Goal: Task Accomplishment & Management: Manage account settings

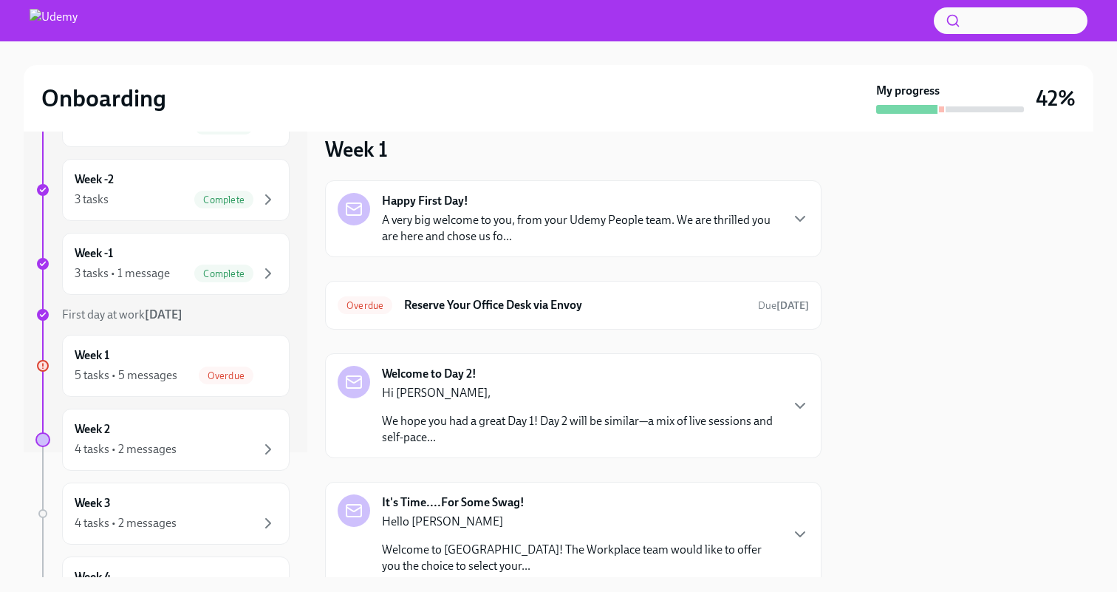
scroll to position [138, 0]
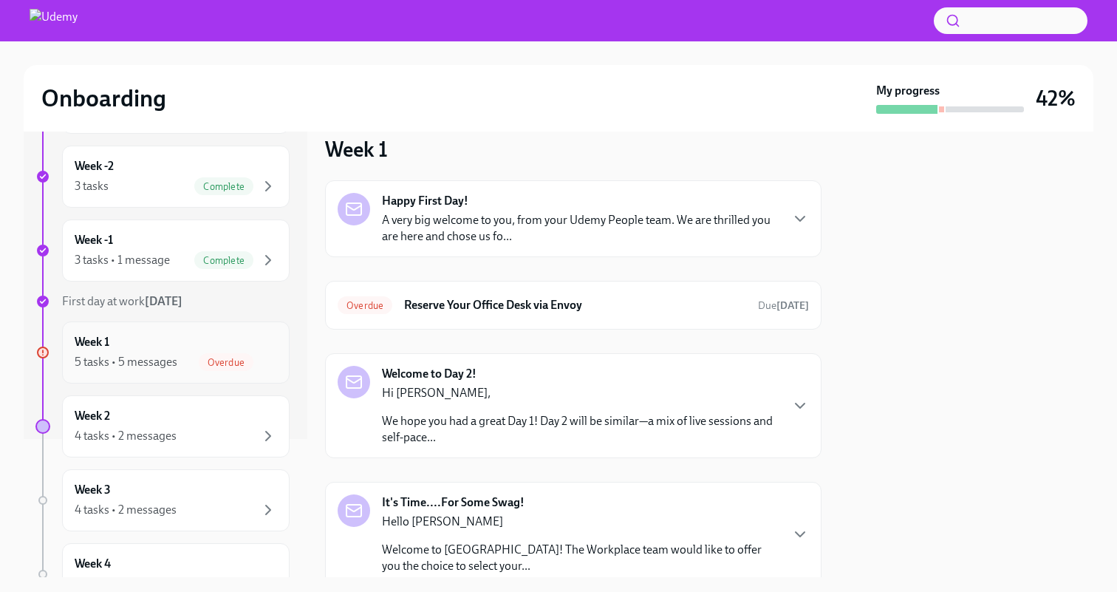
click at [171, 344] on div "Week 1 5 tasks • 5 messages Overdue" at bounding box center [176, 352] width 202 height 37
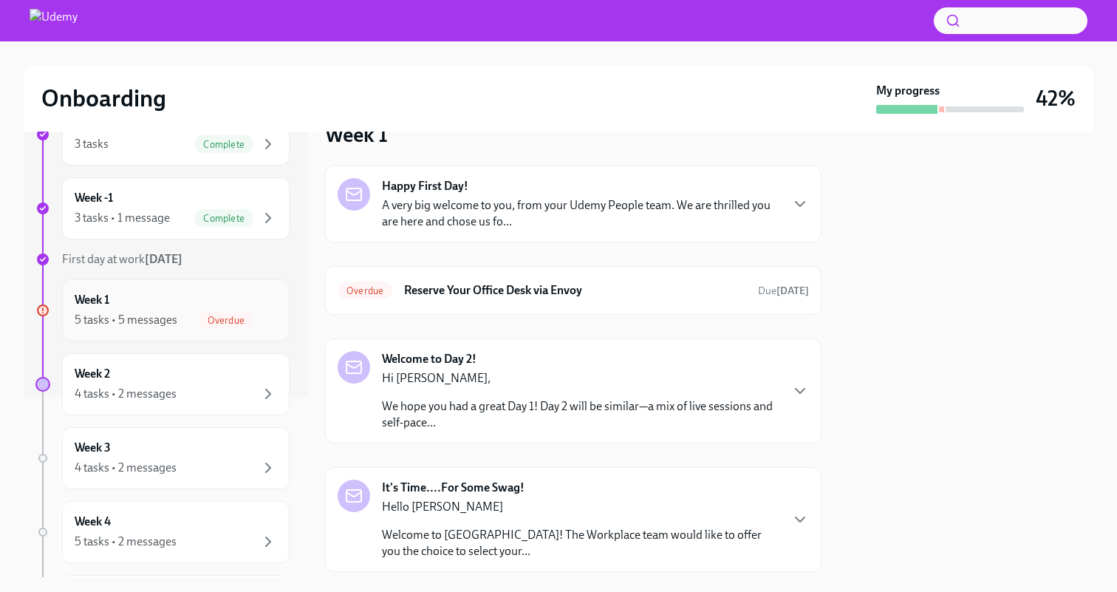
scroll to position [185, 0]
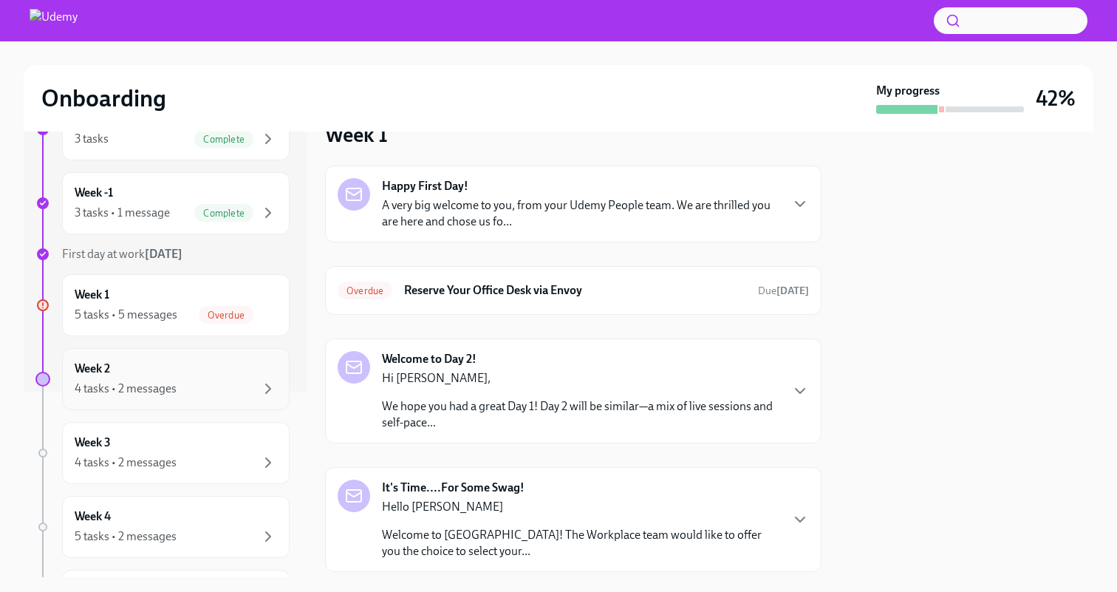
click at [202, 372] on div "Week 2 4 tasks • 2 messages" at bounding box center [176, 379] width 202 height 37
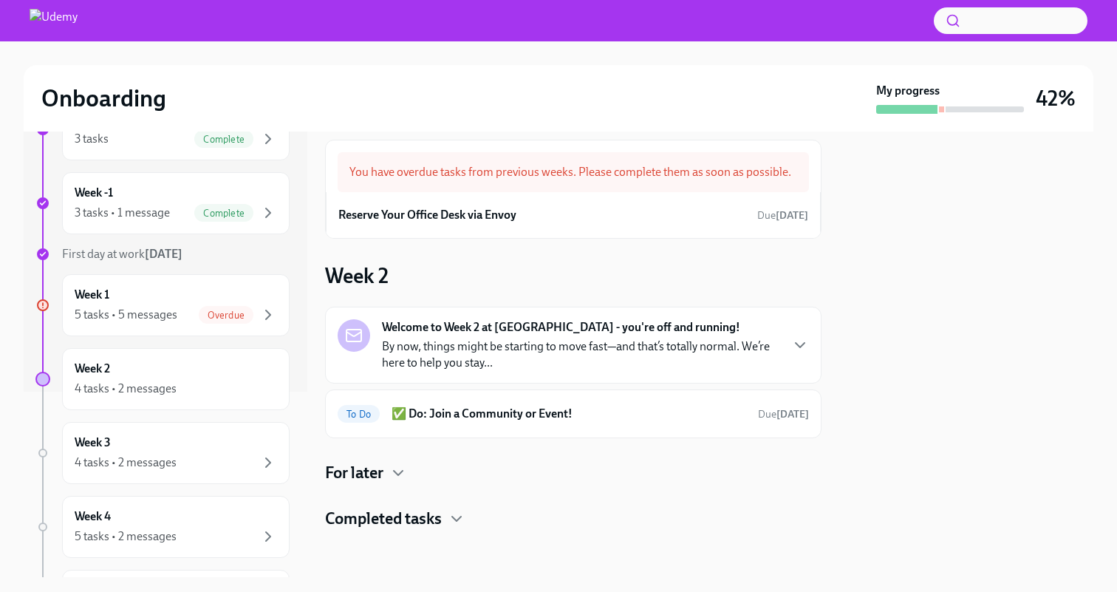
click at [390, 470] on div "For later" at bounding box center [573, 473] width 497 height 22
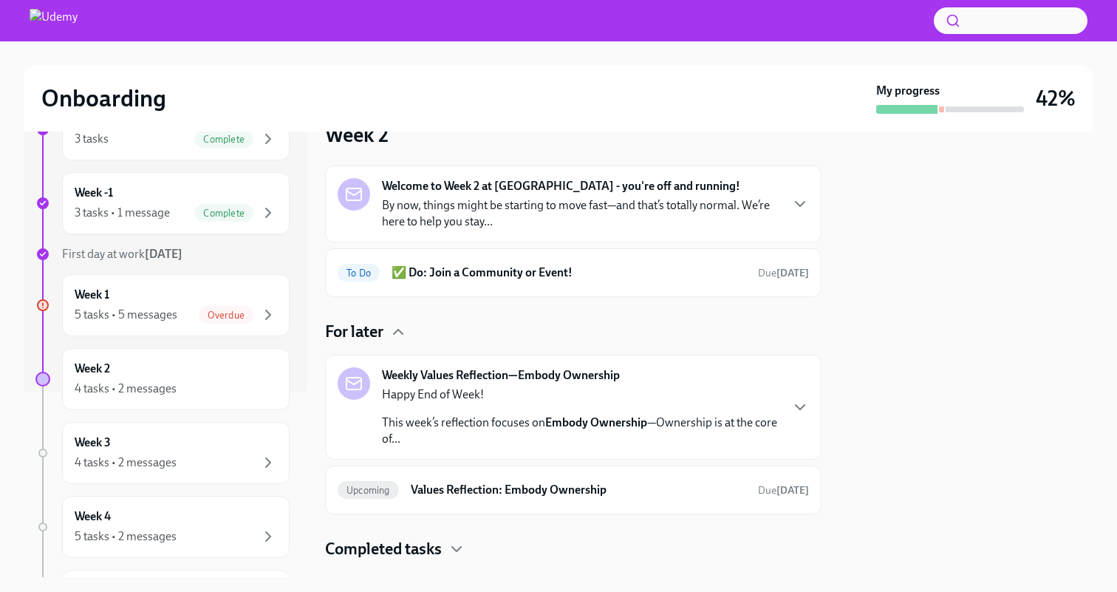
scroll to position [187, 0]
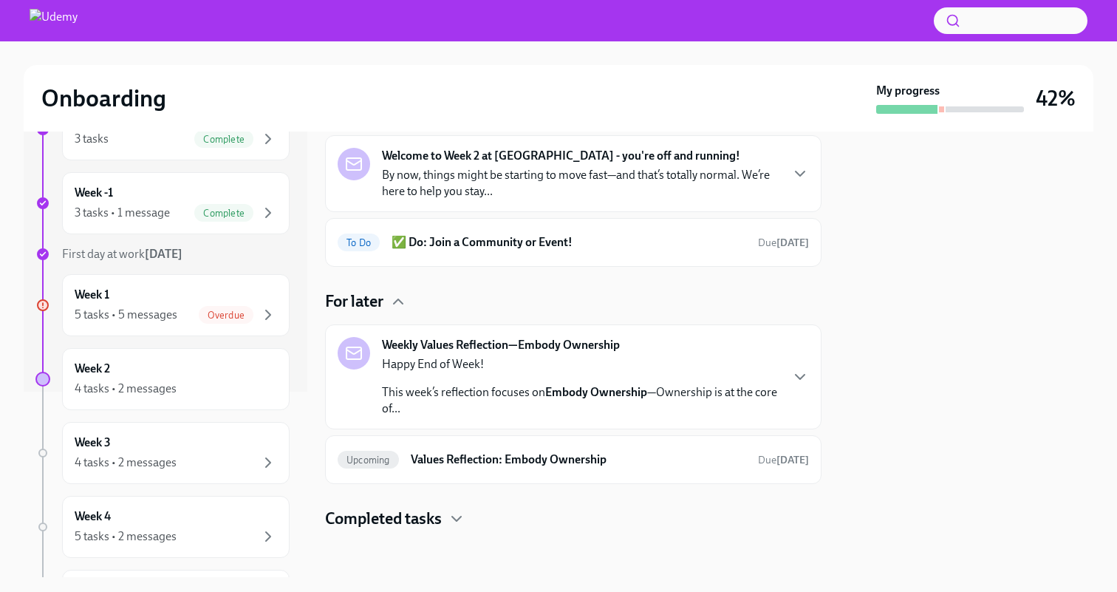
click at [448, 519] on div "Completed tasks" at bounding box center [573, 519] width 497 height 22
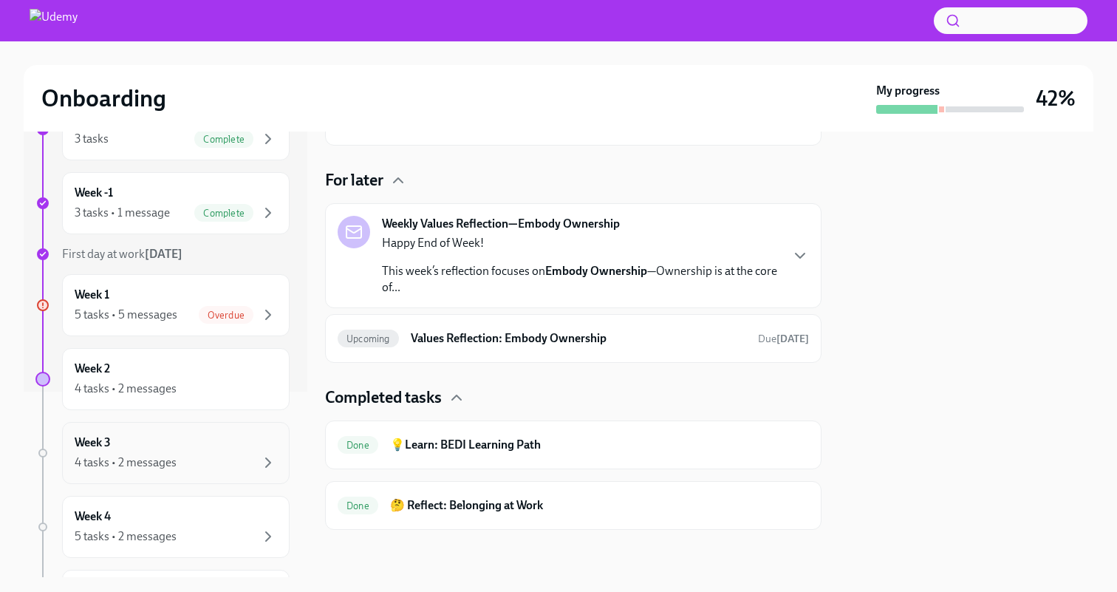
click at [155, 447] on div "Week 3 4 tasks • 2 messages" at bounding box center [176, 453] width 202 height 37
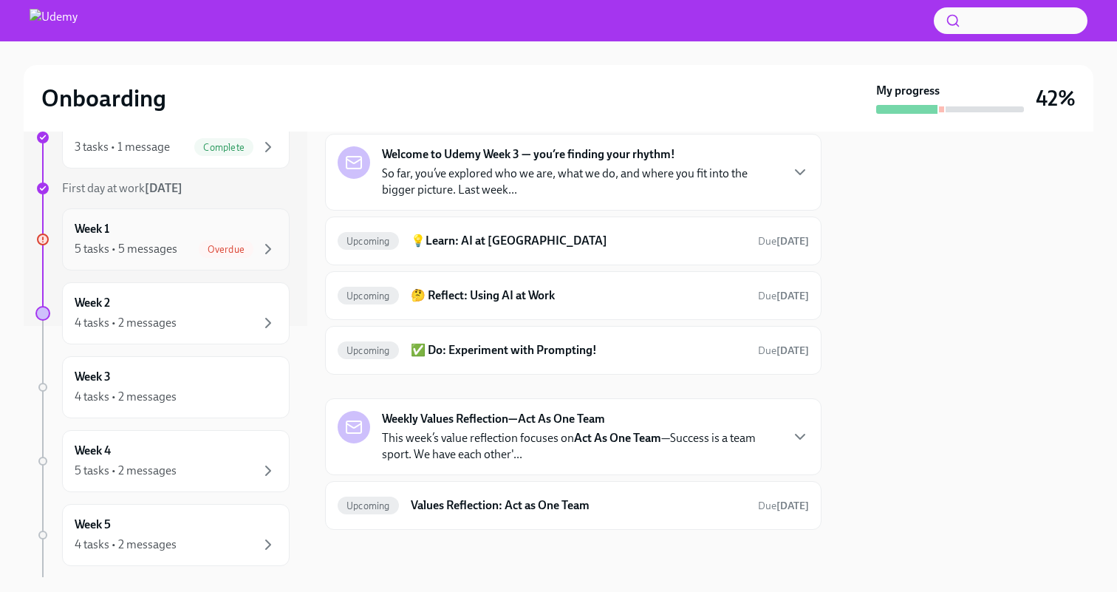
scroll to position [252, 0]
click at [201, 322] on div "4 tasks • 2 messages" at bounding box center [176, 322] width 202 height 18
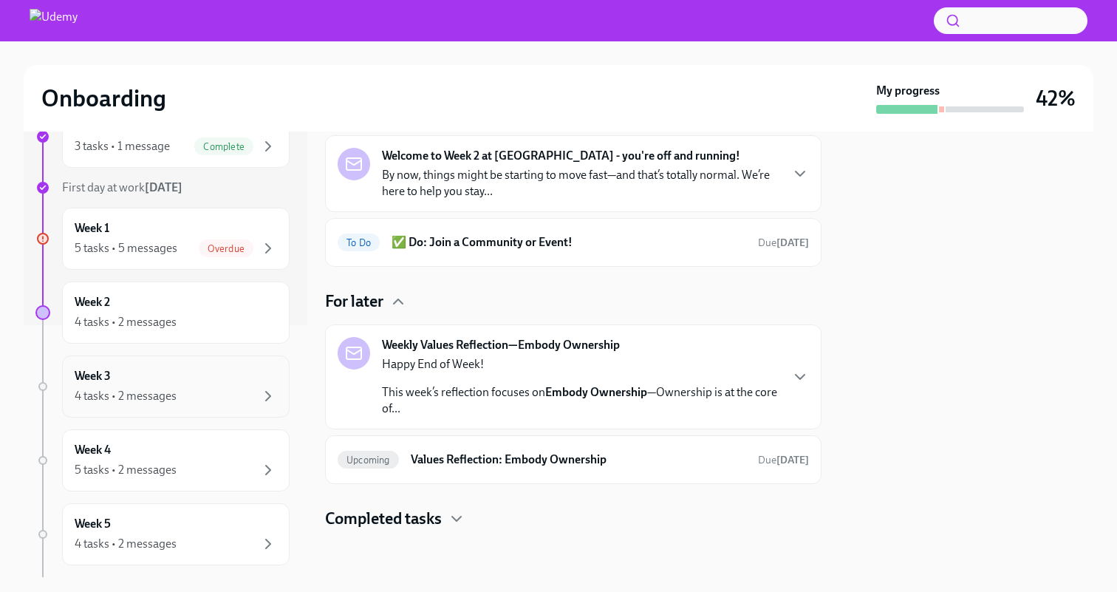
click at [220, 388] on div "4 tasks • 2 messages" at bounding box center [176, 396] width 202 height 18
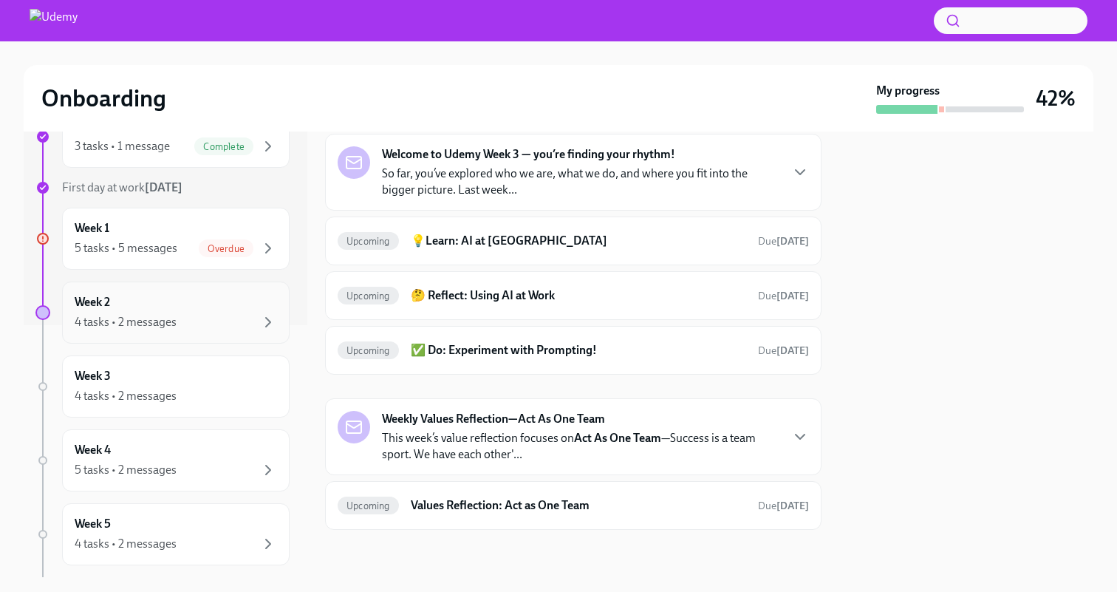
click at [229, 317] on div "4 tasks • 2 messages" at bounding box center [176, 322] width 202 height 18
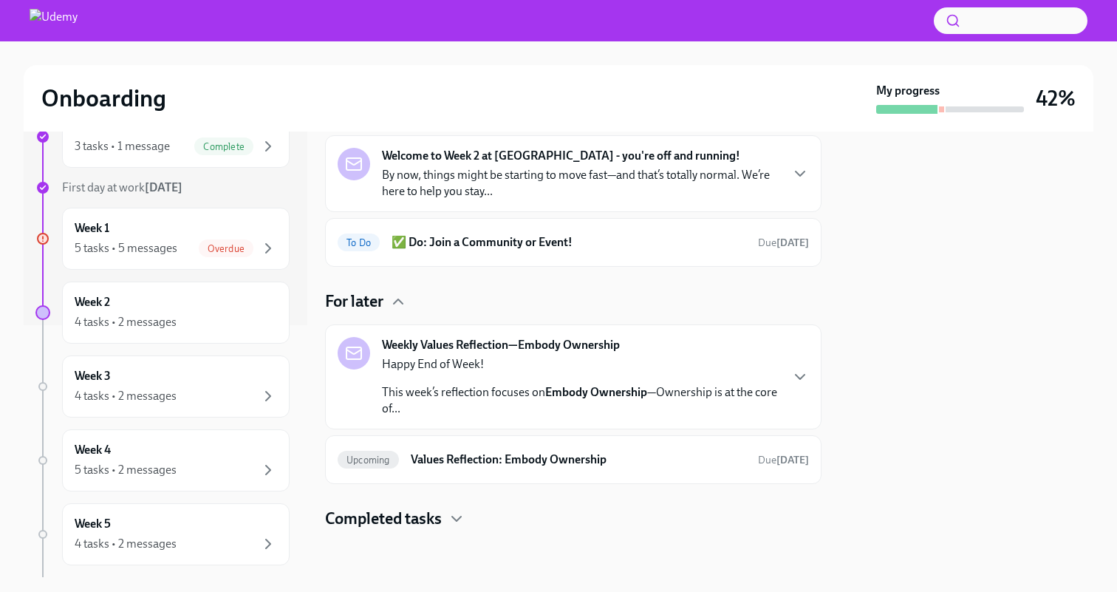
click at [451, 509] on div "Completed tasks" at bounding box center [573, 519] width 497 height 22
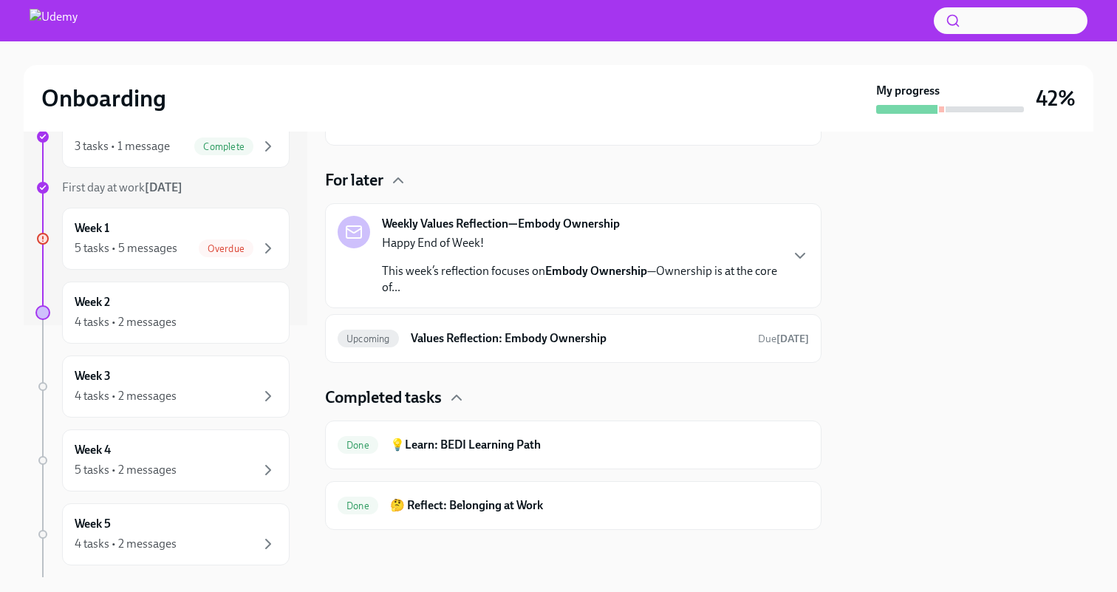
scroll to position [0, 0]
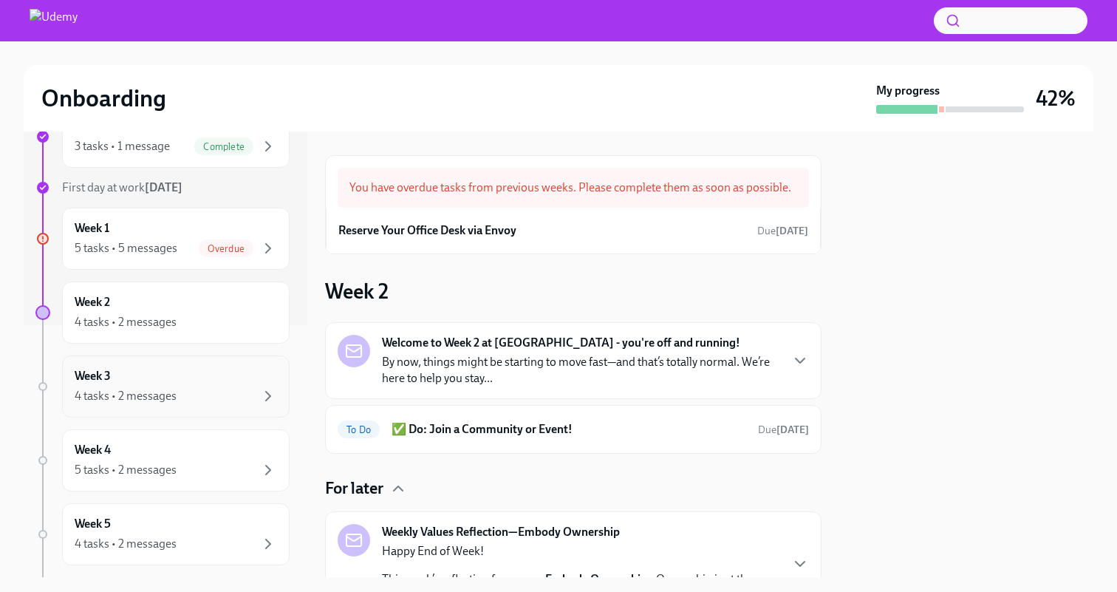
click at [209, 376] on div "Week 3 4 tasks • 2 messages" at bounding box center [176, 386] width 202 height 37
